Goal: Find specific page/section: Find specific page/section

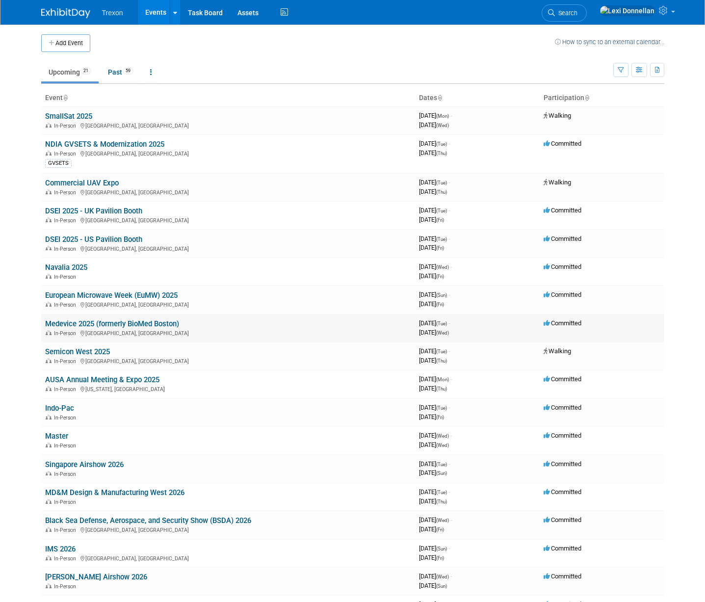
click at [135, 320] on link "Medevice 2025 (formerly BioMed Boston)" at bounding box center [112, 324] width 134 height 9
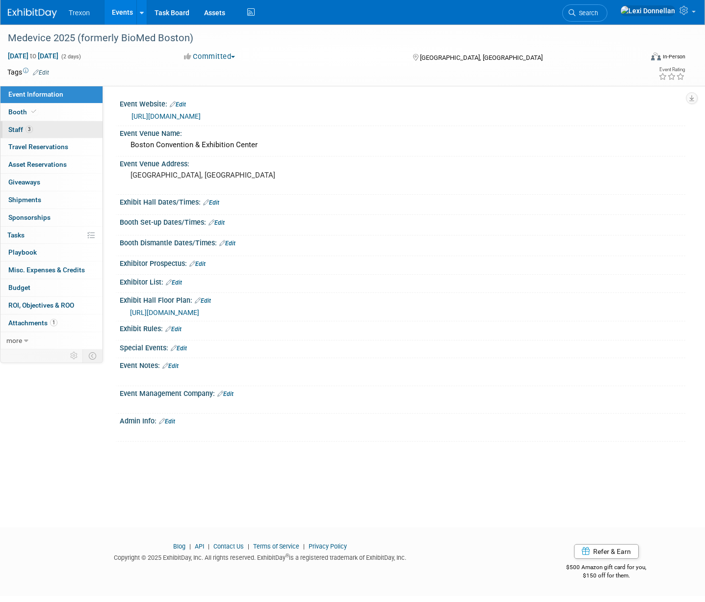
click at [37, 132] on link "3 Staff 3" at bounding box center [51, 129] width 102 height 17
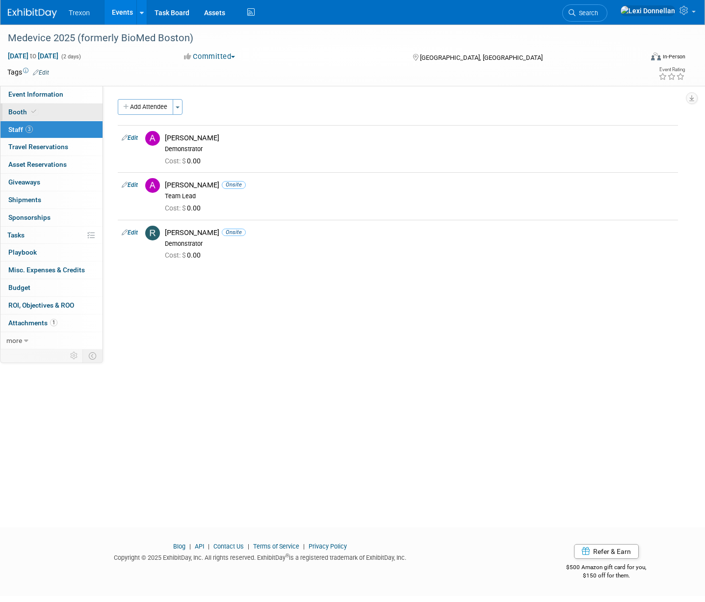
click at [51, 111] on link "Booth" at bounding box center [51, 112] width 102 height 17
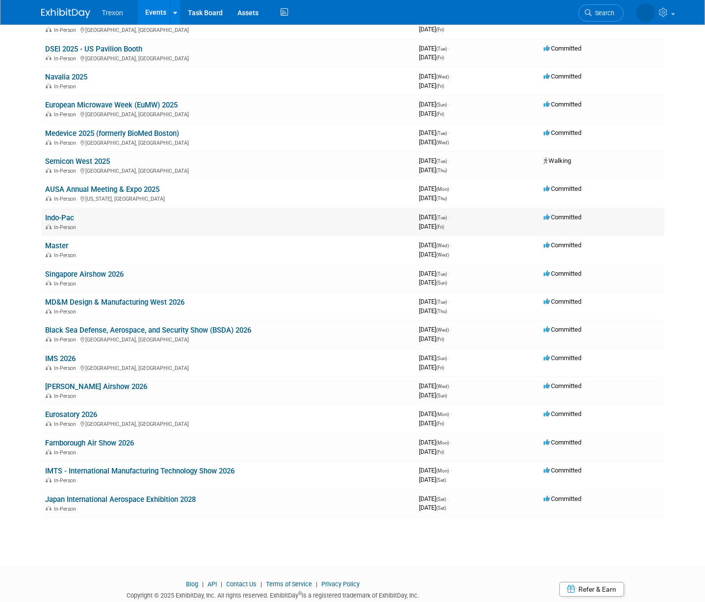
scroll to position [190, 0]
click at [59, 219] on link "Indo-Pac" at bounding box center [59, 218] width 29 height 9
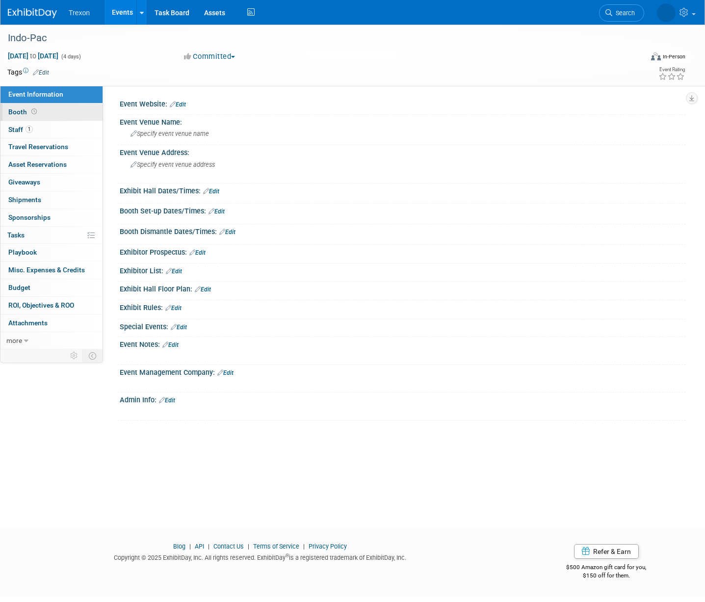
click at [39, 117] on link "Booth" at bounding box center [51, 112] width 102 height 17
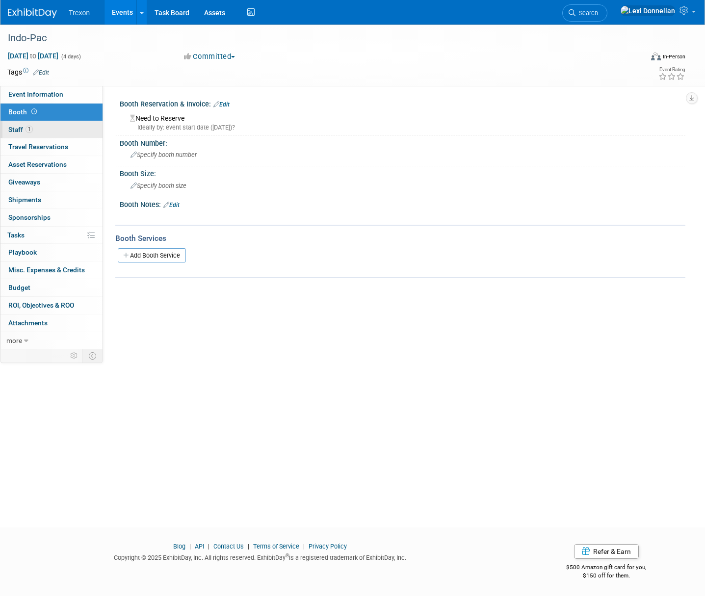
click at [49, 127] on link "1 Staff 1" at bounding box center [51, 129] width 102 height 17
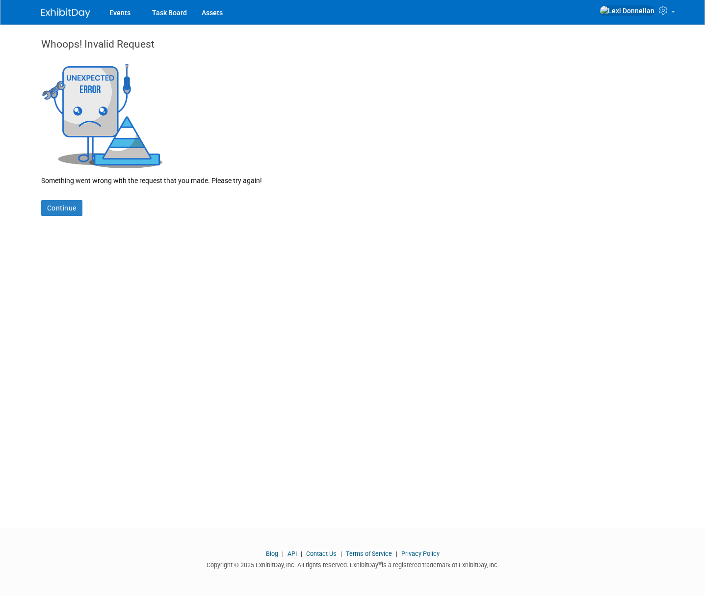
drag, startPoint x: 36, startPoint y: 3, endPoint x: 43, endPoint y: 11, distance: 10.4
click at [41, 4] on div at bounding box center [71, 9] width 61 height 18
click at [51, 20] on div "Events Task Board Assets My Account My Profile & Preferences" at bounding box center [352, 12] width 623 height 25
click at [54, 13] on img at bounding box center [65, 13] width 49 height 10
